Goal: Transaction & Acquisition: Download file/media

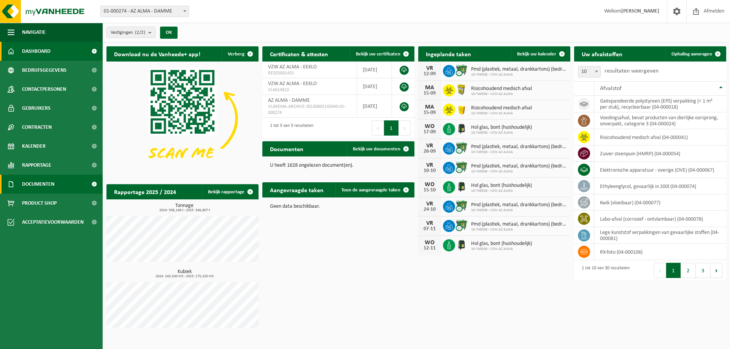
click at [55, 181] on link "Documenten" at bounding box center [51, 184] width 103 height 19
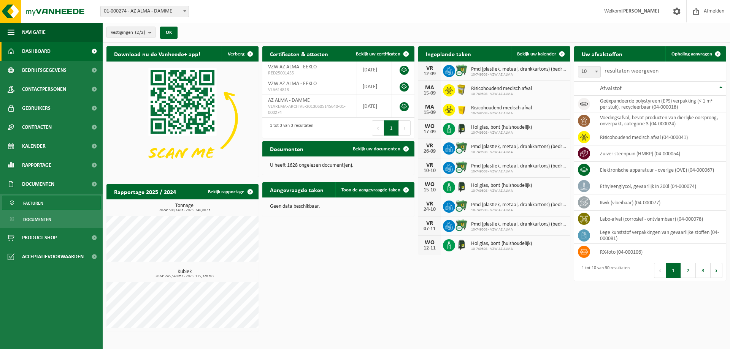
click at [41, 202] on span "Facturen" at bounding box center [33, 203] width 20 height 14
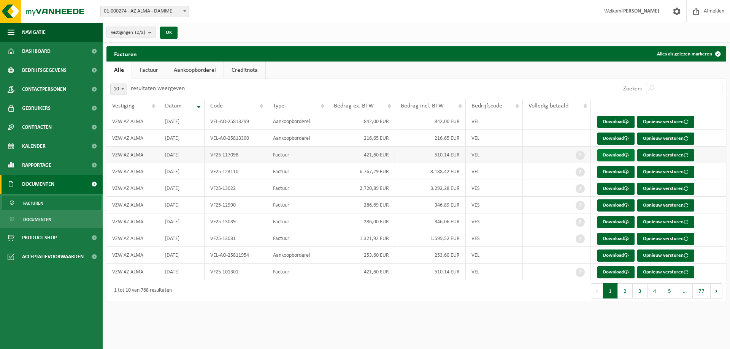
click at [612, 155] on link "Download" at bounding box center [615, 155] width 37 height 12
click at [621, 171] on link "Download" at bounding box center [615, 172] width 37 height 12
click at [609, 189] on link "Download" at bounding box center [615, 189] width 37 height 12
click at [613, 208] on link "Download" at bounding box center [615, 206] width 37 height 12
click at [603, 259] on link "Download" at bounding box center [615, 256] width 37 height 12
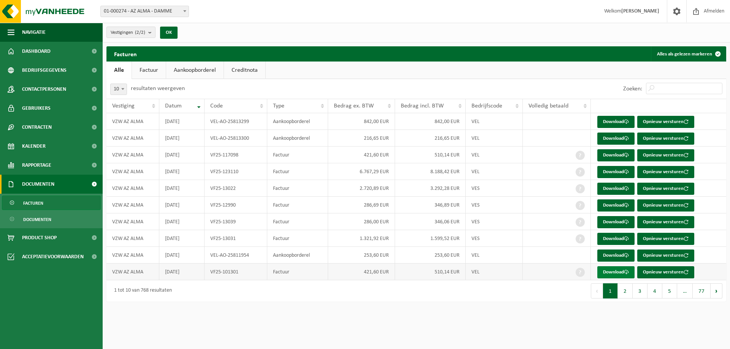
click at [612, 273] on link "Download" at bounding box center [615, 273] width 37 height 12
click at [621, 121] on link "Download" at bounding box center [615, 122] width 37 height 12
click at [625, 293] on button "2" at bounding box center [625, 291] width 15 height 15
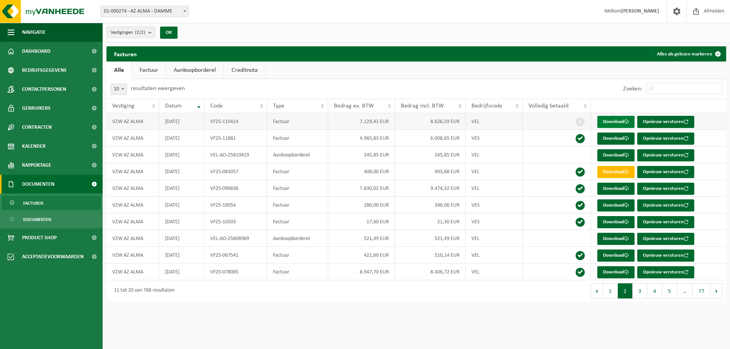
click at [609, 122] on link "Download" at bounding box center [615, 122] width 37 height 12
click at [616, 294] on button "1" at bounding box center [610, 291] width 15 height 15
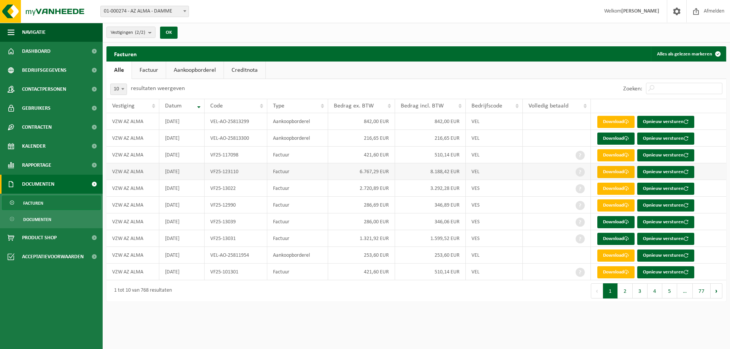
click at [615, 172] on link "Download" at bounding box center [615, 172] width 37 height 12
click at [44, 218] on span "Documenten" at bounding box center [37, 220] width 28 height 14
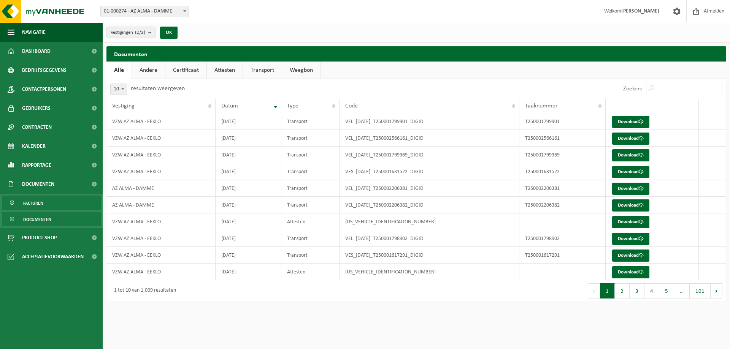
click at [29, 205] on span "Facturen" at bounding box center [33, 203] width 20 height 14
